Goal: Transaction & Acquisition: Purchase product/service

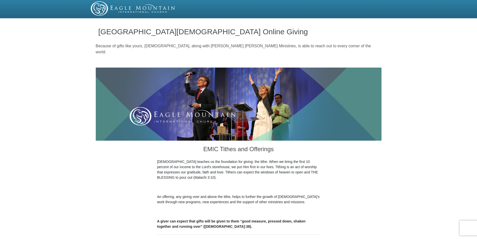
scroll to position [77, 0]
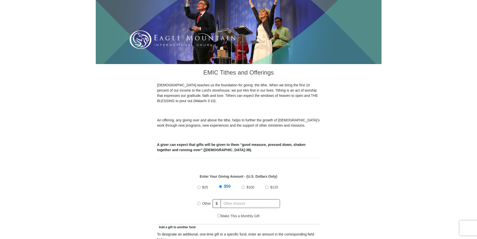
click at [200, 202] on input "Other" at bounding box center [198, 203] width 3 height 3
radio input "true"
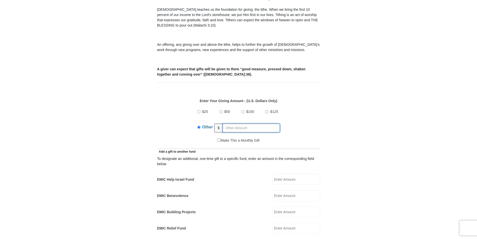
scroll to position [153, 0]
click at [288, 191] on input "EMIC Benevolence" at bounding box center [296, 194] width 48 height 11
type input "10.00"
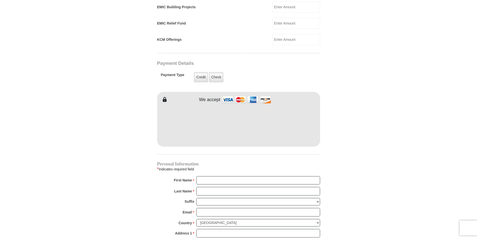
scroll to position [358, 0]
click at [217, 72] on label "Check" at bounding box center [216, 77] width 15 height 10
click at [0, 0] on input "Check" at bounding box center [0, 0] width 0 height 0
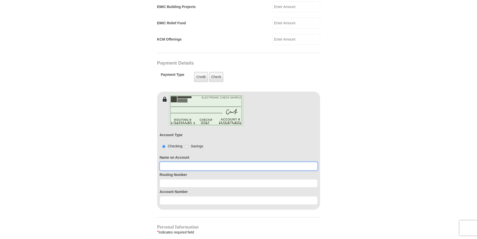
click at [192, 162] on input at bounding box center [239, 166] width 158 height 9
type input "[PERSON_NAME]"
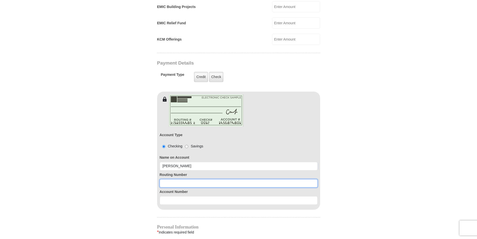
click at [177, 179] on input at bounding box center [239, 183] width 158 height 9
type input "272477694"
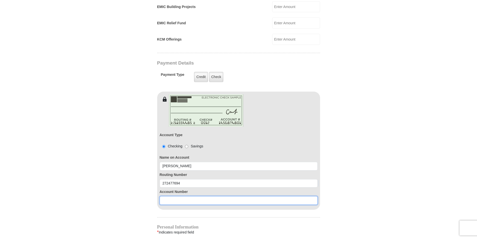
click at [174, 196] on input at bounding box center [239, 200] width 158 height 9
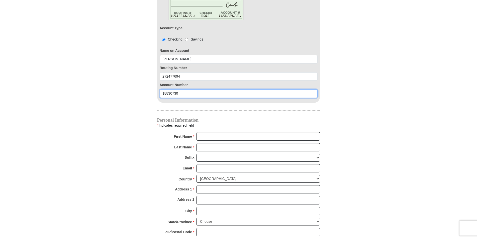
scroll to position [486, 0]
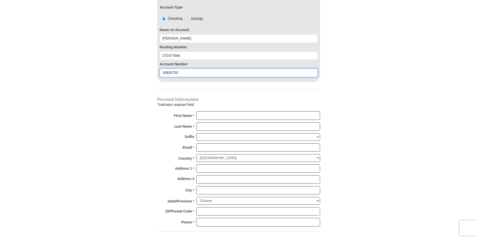
type input "18830730"
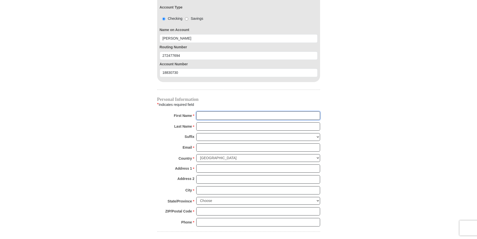
click at [214, 112] on input "First Name *" at bounding box center [258, 116] width 124 height 9
type input "[PERSON_NAME]"
type input "[EMAIL_ADDRESS][DOMAIN_NAME]"
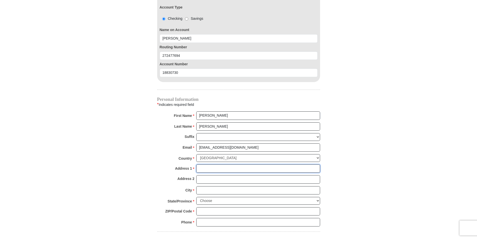
type input "15523 MacArthur"
type input "[PERSON_NAME]"
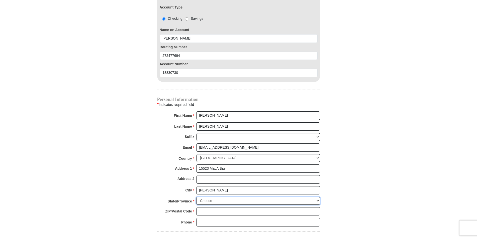
select select "MI"
type input "48239"
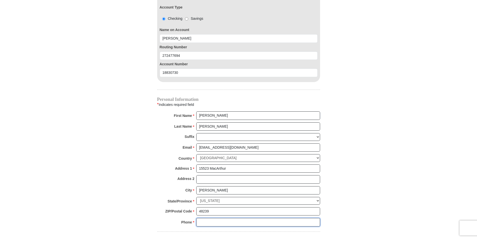
type input "3135327542"
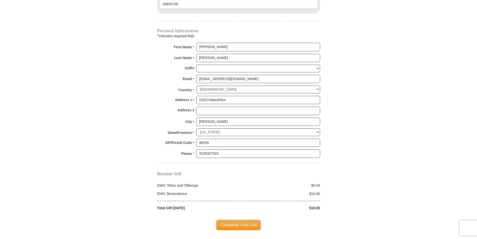
scroll to position [562, 0]
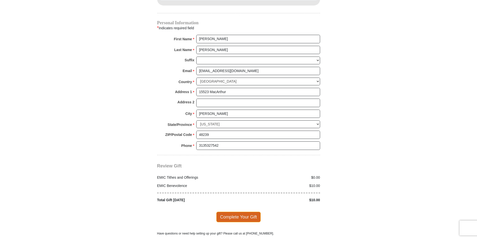
click at [240, 212] on span "Complete Your Gift" at bounding box center [238, 217] width 44 height 11
